Goal: Information Seeking & Learning: Stay updated

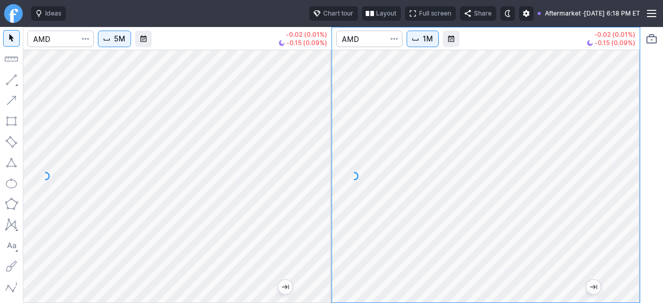
drag, startPoint x: 319, startPoint y: 176, endPoint x: 319, endPoint y: 188, distance: 12.4
click at [319, 188] on div at bounding box center [321, 173] width 22 height 227
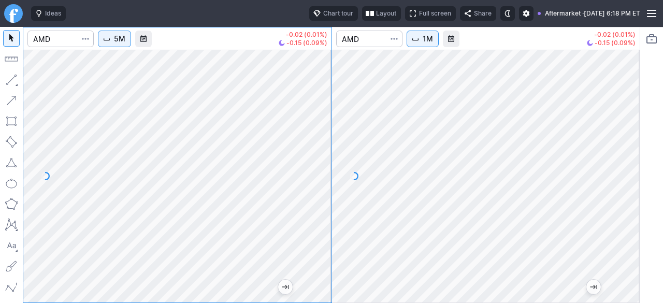
click at [632, 169] on div at bounding box center [629, 173] width 22 height 227
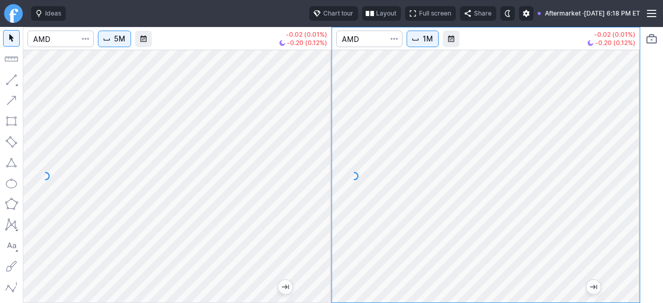
drag, startPoint x: 631, startPoint y: 230, endPoint x: 644, endPoint y: 168, distance: 63.4
click at [640, 187] on div "5M -0.02 (0.01%) -0.20 (0.12%) 1M -0.02 (0.01%) -0.20 (0.12%)" at bounding box center [331, 165] width 663 height 276
drag, startPoint x: 631, startPoint y: 234, endPoint x: 639, endPoint y: 222, distance: 14.8
click at [640, 222] on div "5M -0.02 (0.01%) -0.12 (0.08%) 1M -0.02 (0.01%) -0.12 (0.08%)" at bounding box center [332, 165] width 618 height 276
drag, startPoint x: 621, startPoint y: 207, endPoint x: 625, endPoint y: 213, distance: 7.7
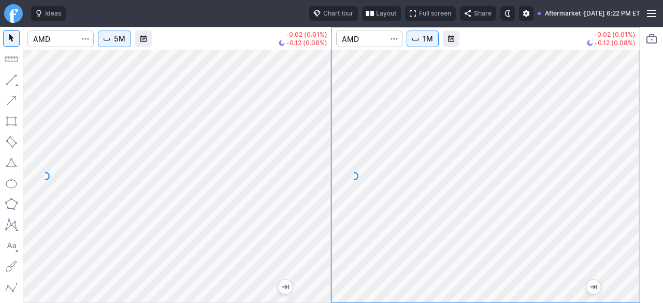
click at [625, 213] on div at bounding box center [629, 173] width 22 height 227
drag, startPoint x: 629, startPoint y: 229, endPoint x: 627, endPoint y: 184, distance: 45.1
click at [627, 184] on div at bounding box center [629, 173] width 22 height 227
